Goal: Navigation & Orientation: Go to known website

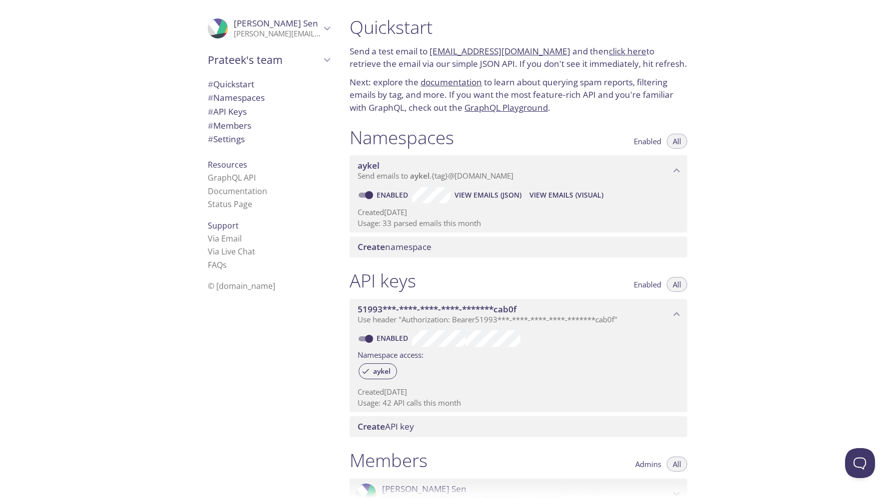
click at [608, 47] on link "click here" at bounding box center [626, 50] width 37 height 11
